Goal: Task Accomplishment & Management: Manage account settings

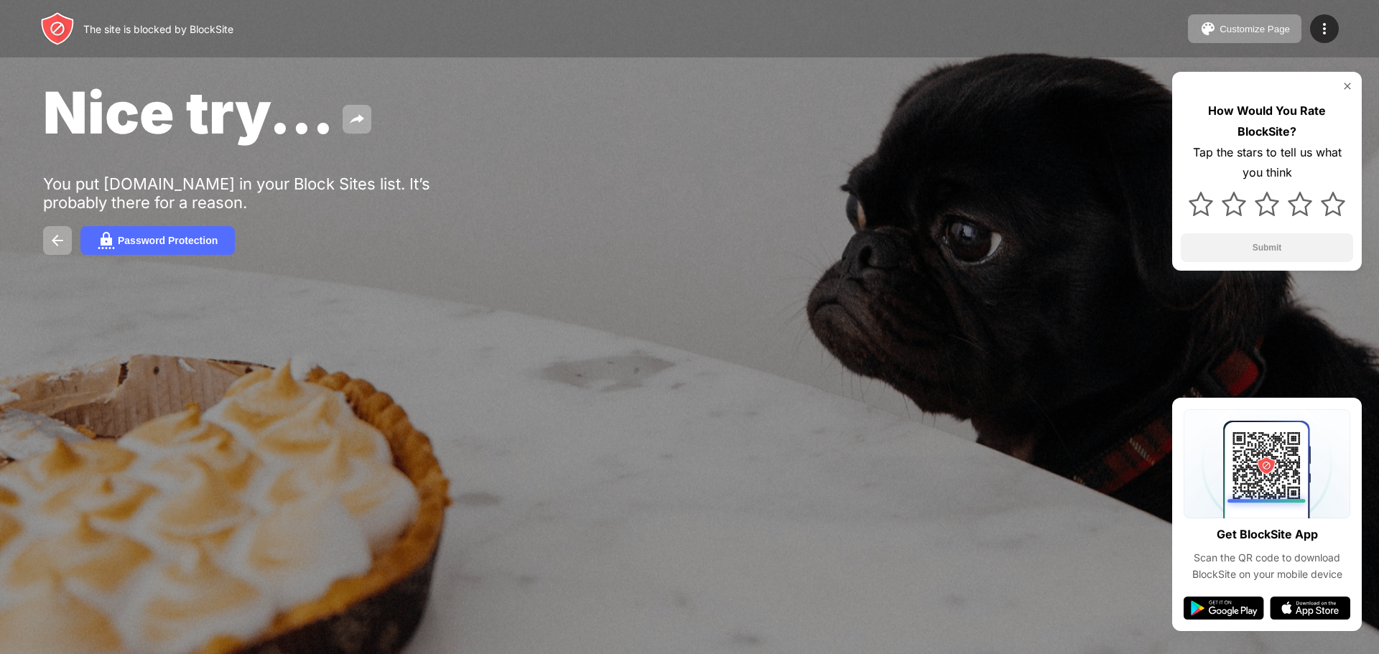
click at [1344, 88] on img at bounding box center [1347, 85] width 11 height 11
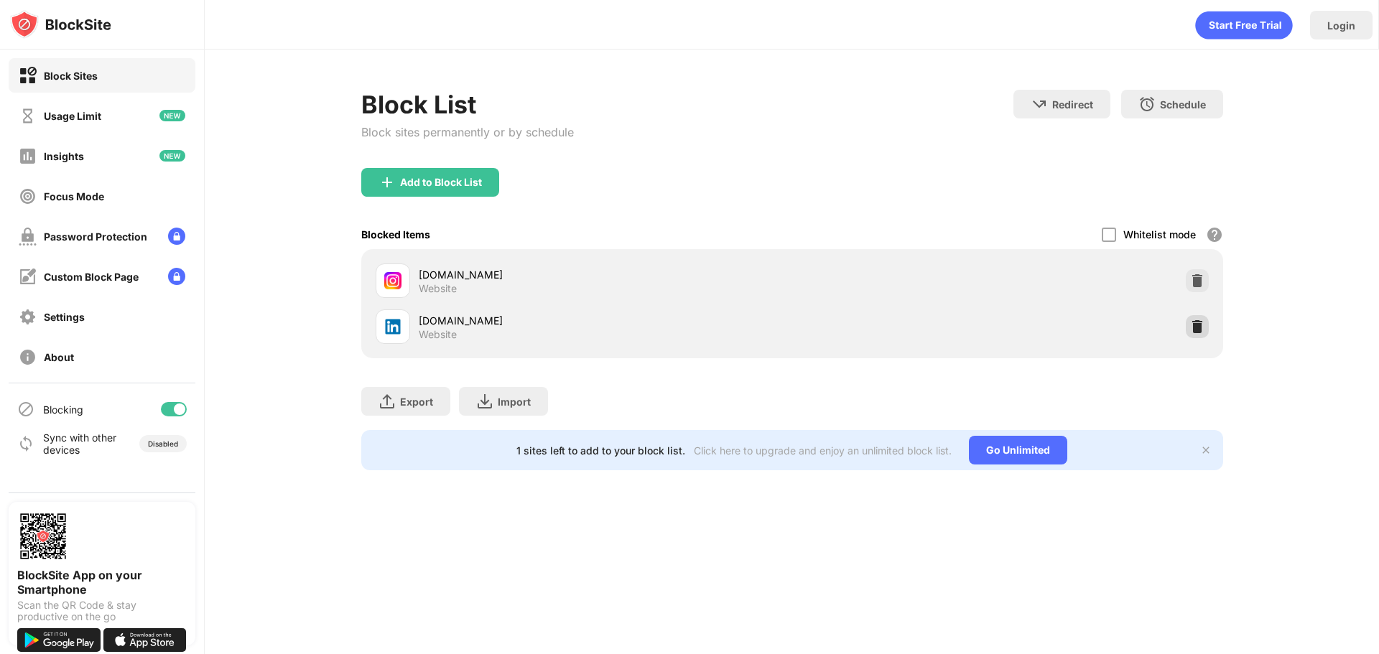
click at [1203, 317] on div at bounding box center [1197, 326] width 23 height 23
